Goal: Task Accomplishment & Management: Use online tool/utility

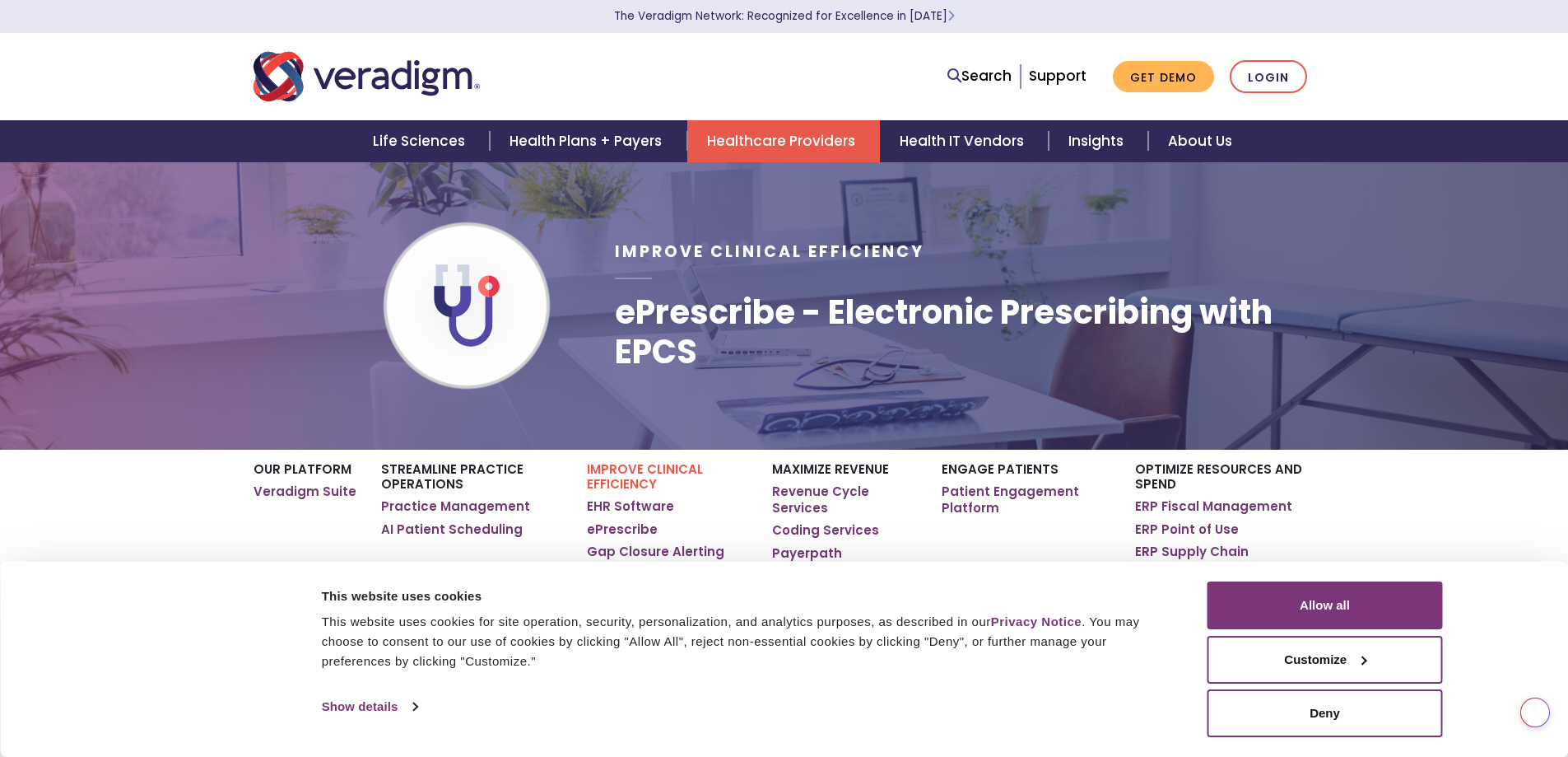
click at [1252, 70] on link "Login" at bounding box center [1267, 77] width 77 height 34
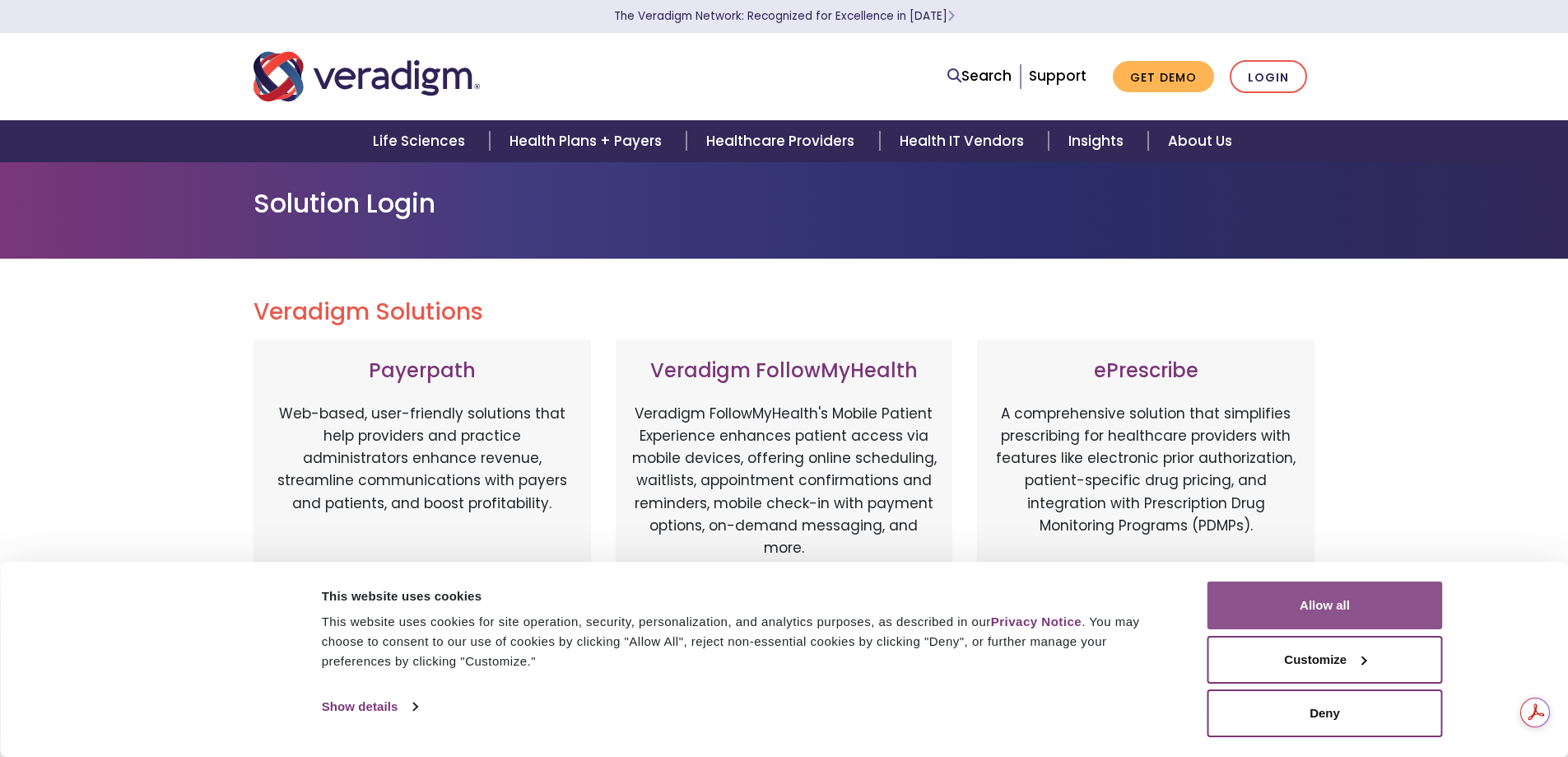
click at [1278, 602] on button "Allow all" at bounding box center [1324, 605] width 235 height 48
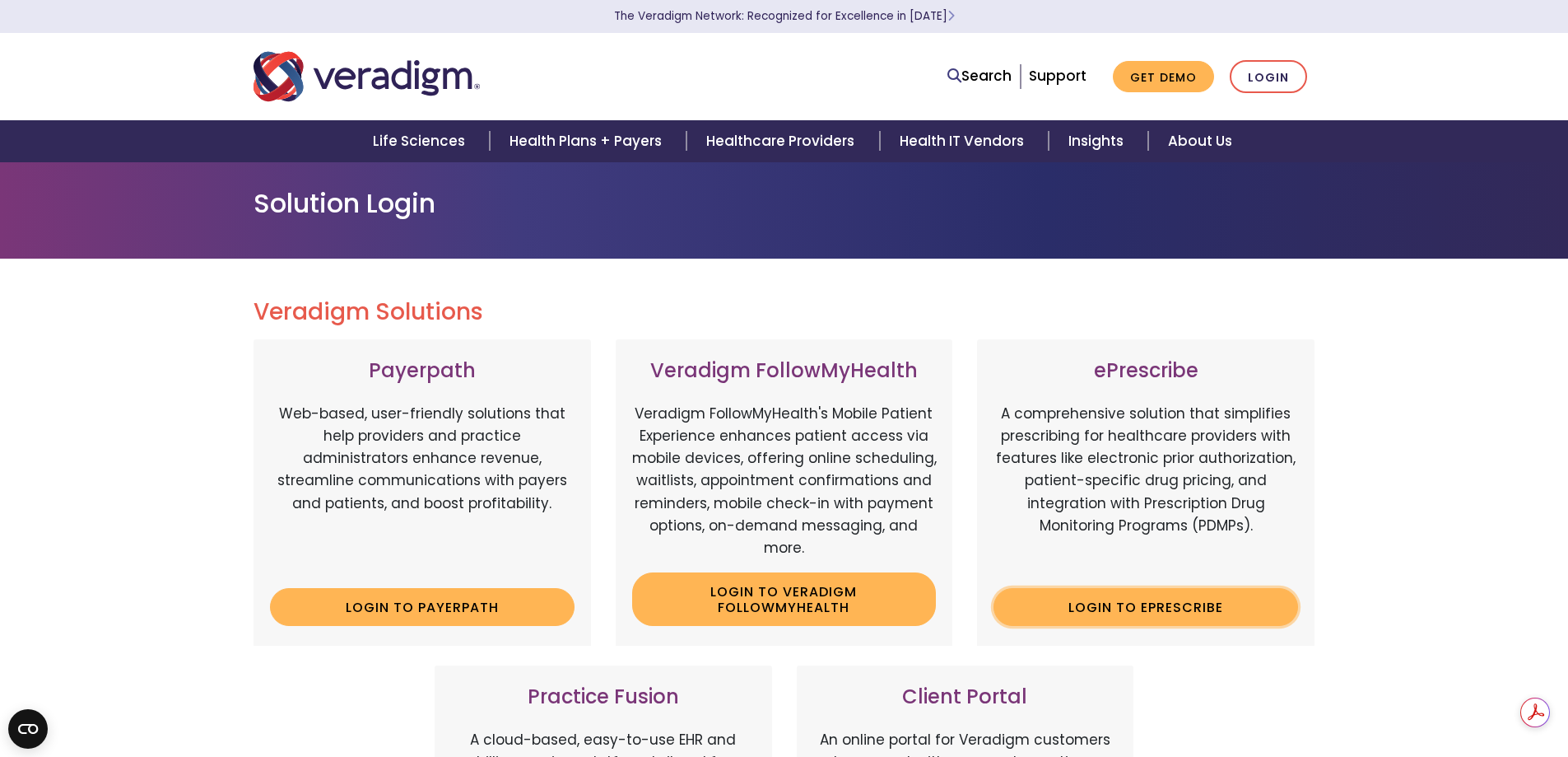
click at [1068, 600] on link "Login to ePrescribe" at bounding box center [1145, 607] width 304 height 38
